Goal: Transaction & Acquisition: Purchase product/service

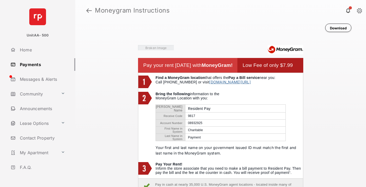
click at [89, 10] on link at bounding box center [88, 10] width 5 height 13
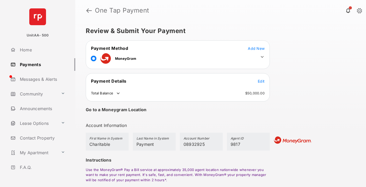
click at [261, 81] on span "Edit" at bounding box center [261, 81] width 7 height 4
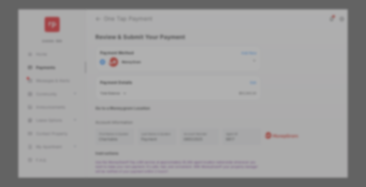
click at [173, 103] on div "Other Amount" at bounding box center [173, 105] width 85 height 9
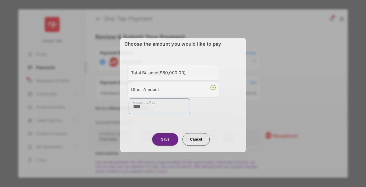
type input "****"
click at [165, 139] on button "Save" at bounding box center [165, 139] width 26 height 13
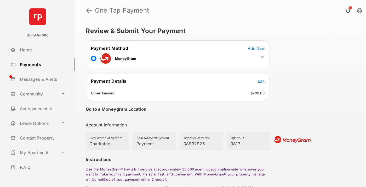
click at [262, 57] on icon at bounding box center [262, 56] width 5 height 5
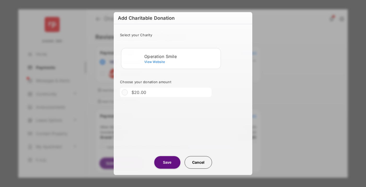
click at [182, 56] on div "Operation Smile" at bounding box center [181, 56] width 74 height 5
click at [167, 162] on button "Save" at bounding box center [167, 162] width 26 height 13
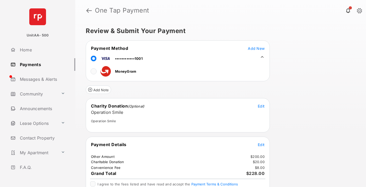
click at [261, 144] on span "Edit" at bounding box center [261, 144] width 7 height 4
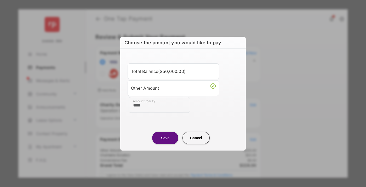
click at [165, 137] on button "Save" at bounding box center [165, 137] width 26 height 13
